Goal: Task Accomplishment & Management: Use online tool/utility

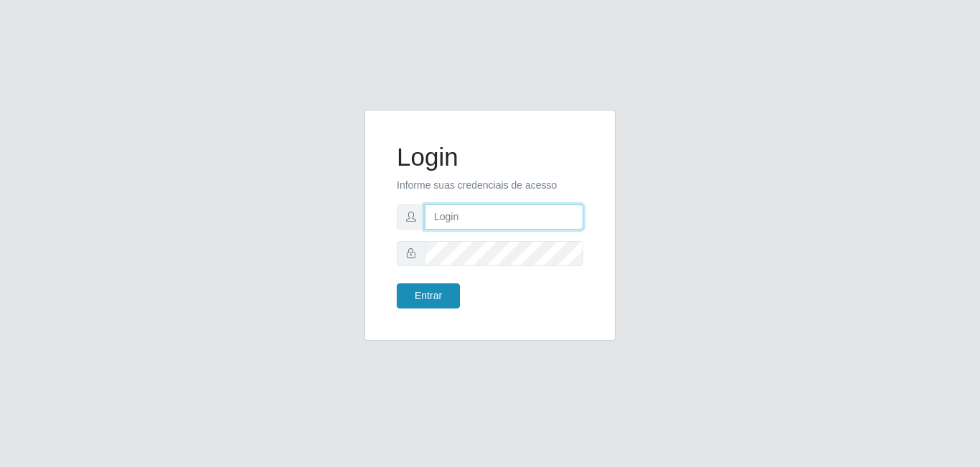
type input "[EMAIL_ADDRESS][DOMAIN_NAME]"
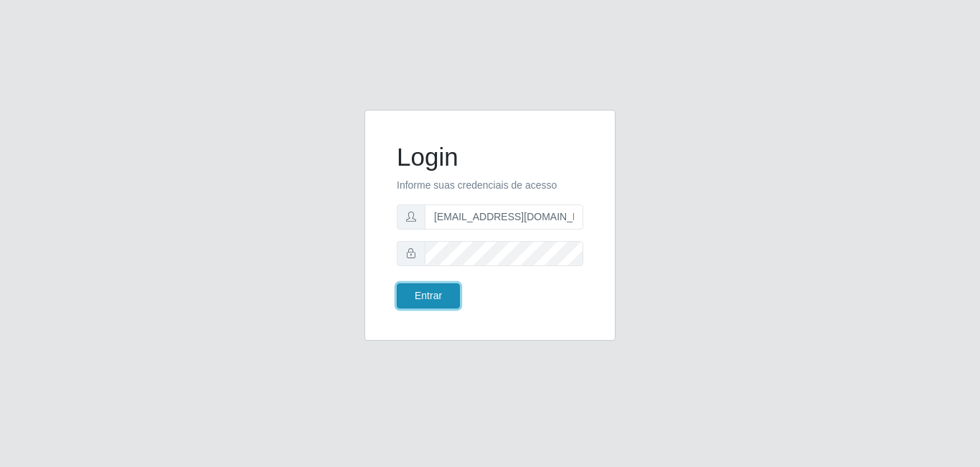
click at [421, 306] on button "Entrar" at bounding box center [428, 296] width 63 height 25
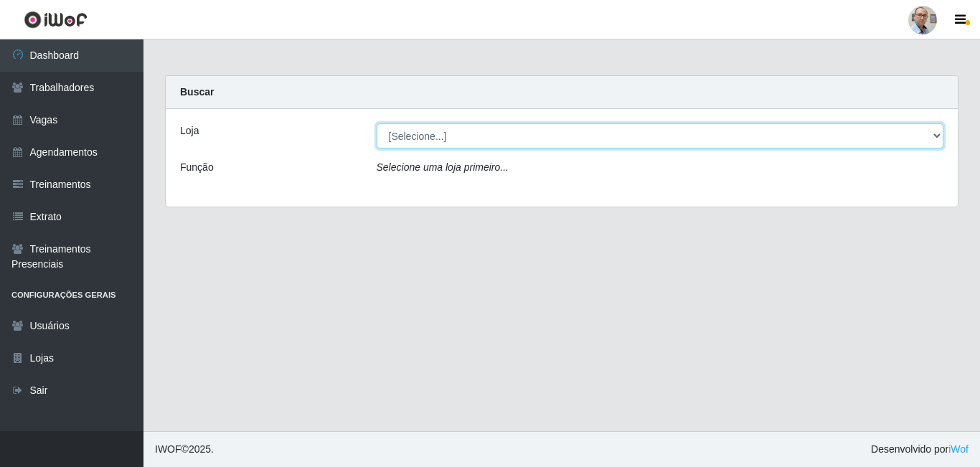
click at [545, 133] on select "[Selecione...] Mar Vermelho - Loja 04" at bounding box center [661, 135] width 568 height 25
select select "251"
click at [377, 123] on select "[Selecione...] Mar Vermelho - Loja 04" at bounding box center [661, 135] width 568 height 25
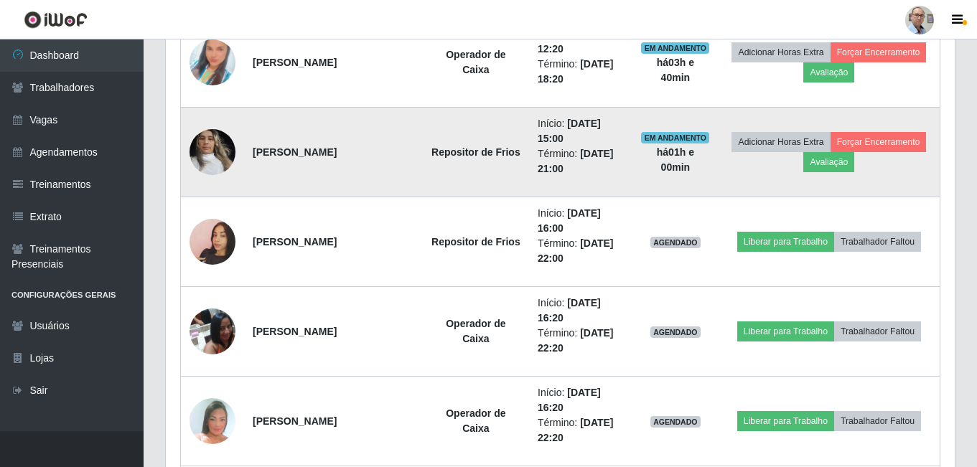
scroll to position [1077, 0]
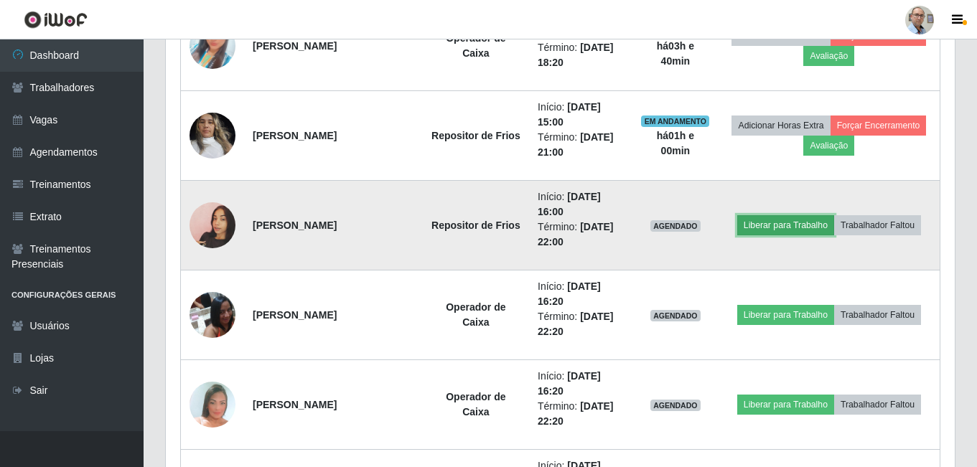
click at [762, 226] on button "Liberar para Trabalho" at bounding box center [785, 225] width 97 height 20
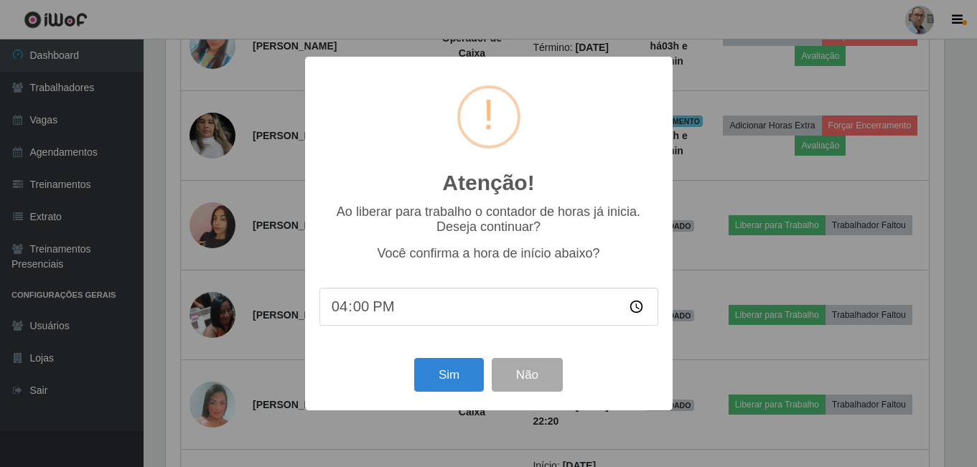
scroll to position [298, 782]
click at [451, 383] on button "Sim" at bounding box center [451, 375] width 70 height 34
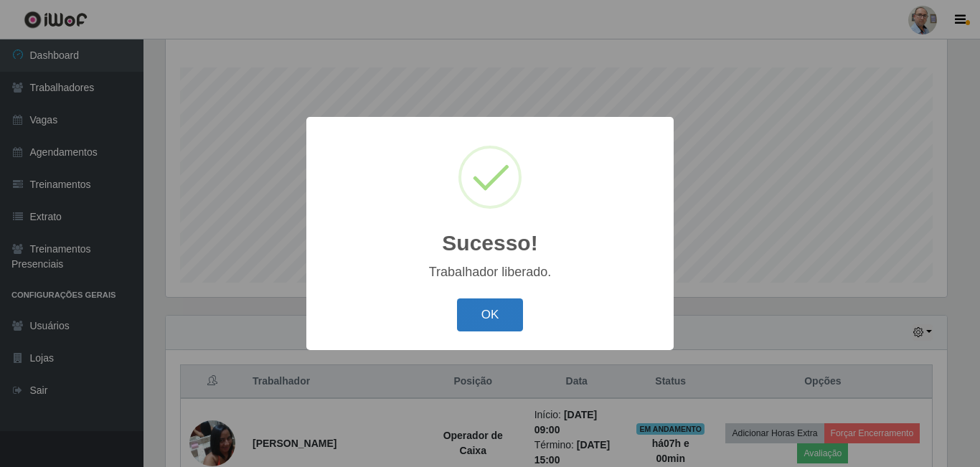
click at [461, 306] on button "OK" at bounding box center [490, 316] width 67 height 34
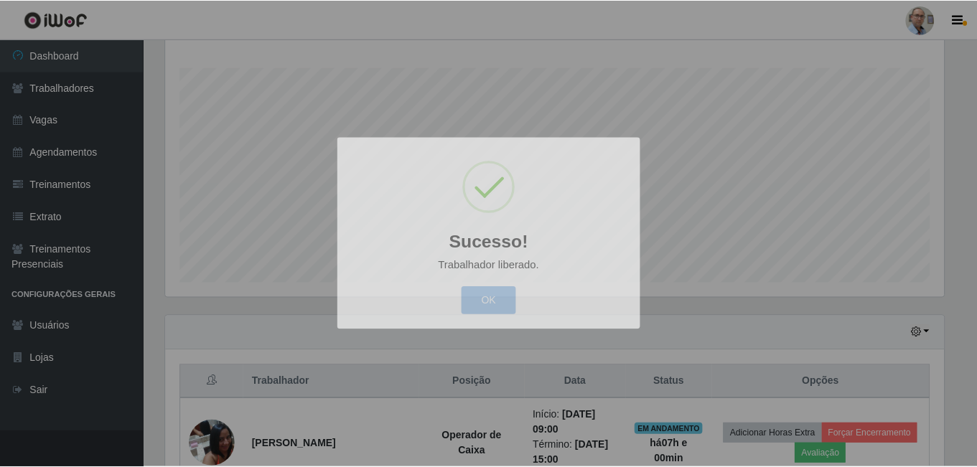
scroll to position [298, 789]
